Goal: Task Accomplishment & Management: Use online tool/utility

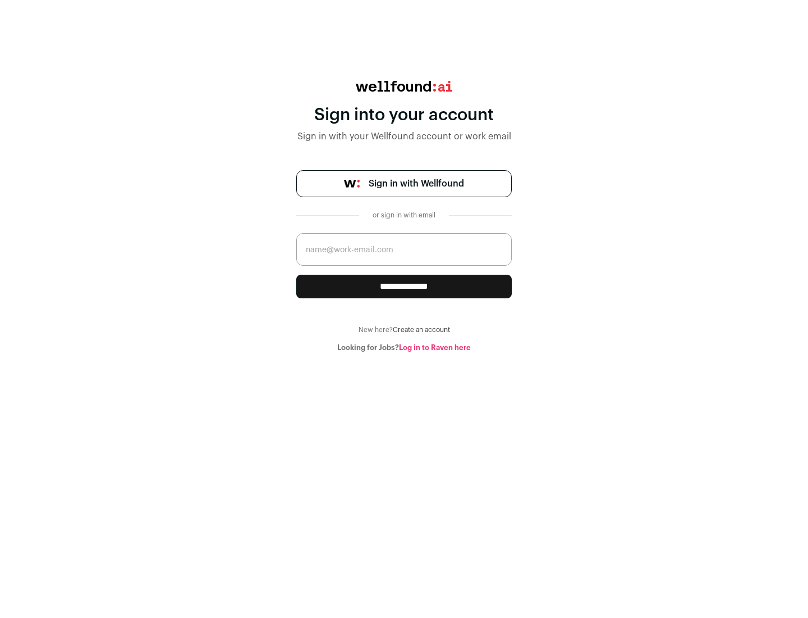
click at [416, 184] on span "Sign in with Wellfound" at bounding box center [416, 183] width 95 height 13
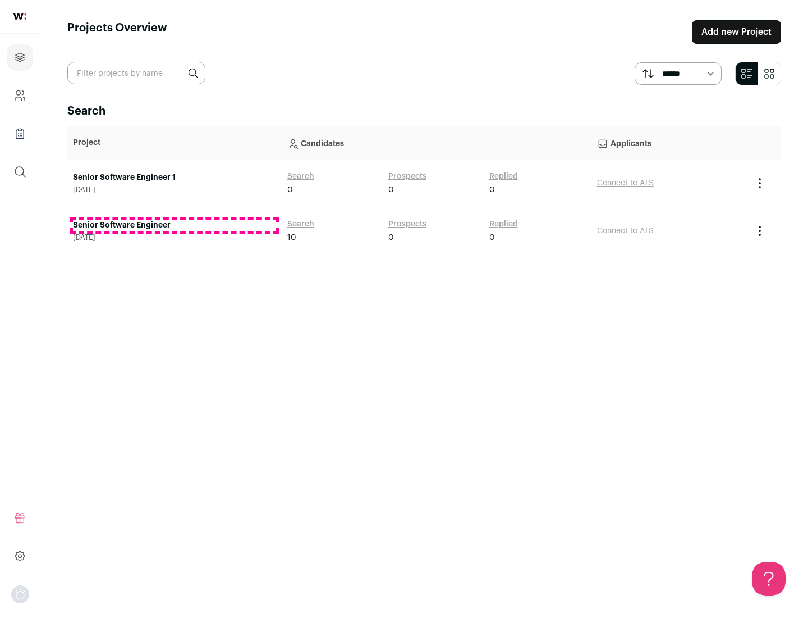
click at [174, 225] on link "Senior Software Engineer" at bounding box center [174, 224] width 203 height 11
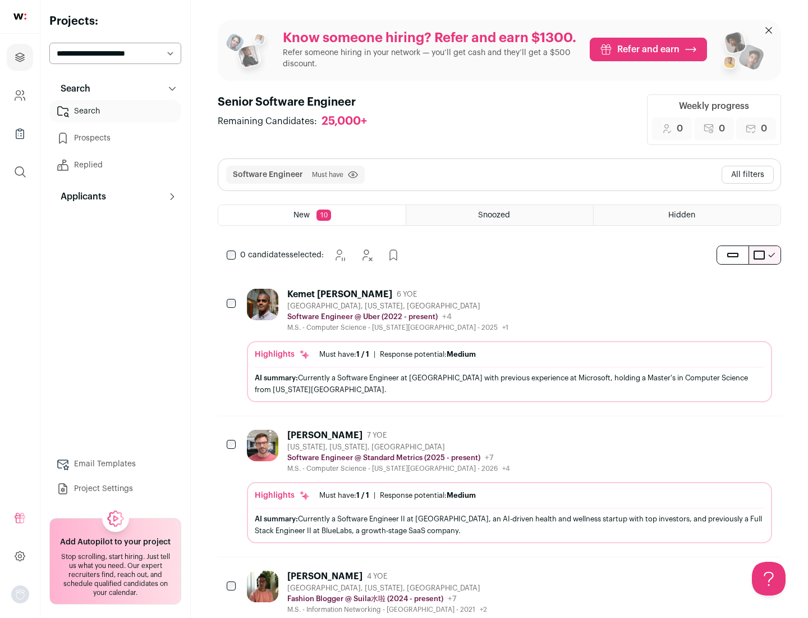
scroll to position [36, 0]
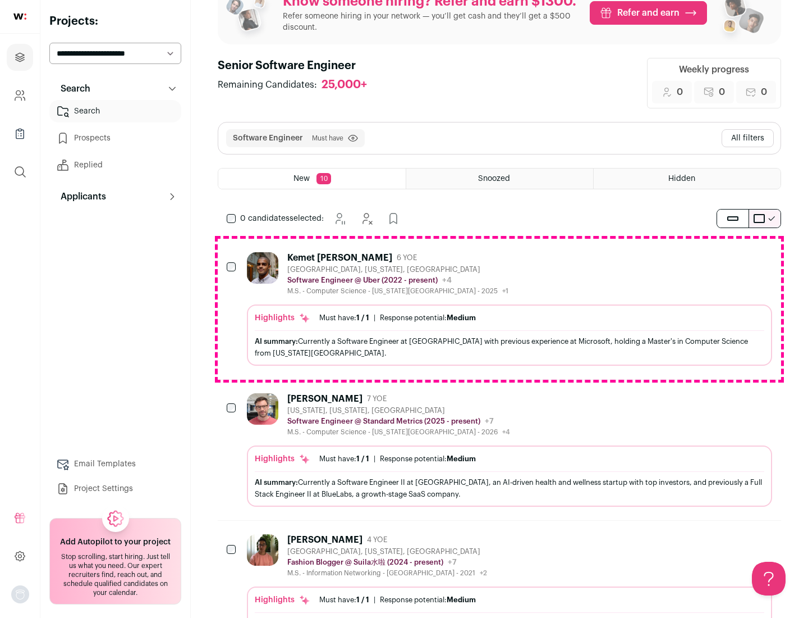
click at [500, 309] on div "Highlights Must have: 1 / 1 How many must haves have been fulfilled? | Response…" at bounding box center [509, 334] width 525 height 61
